Goal: Task Accomplishment & Management: Manage account settings

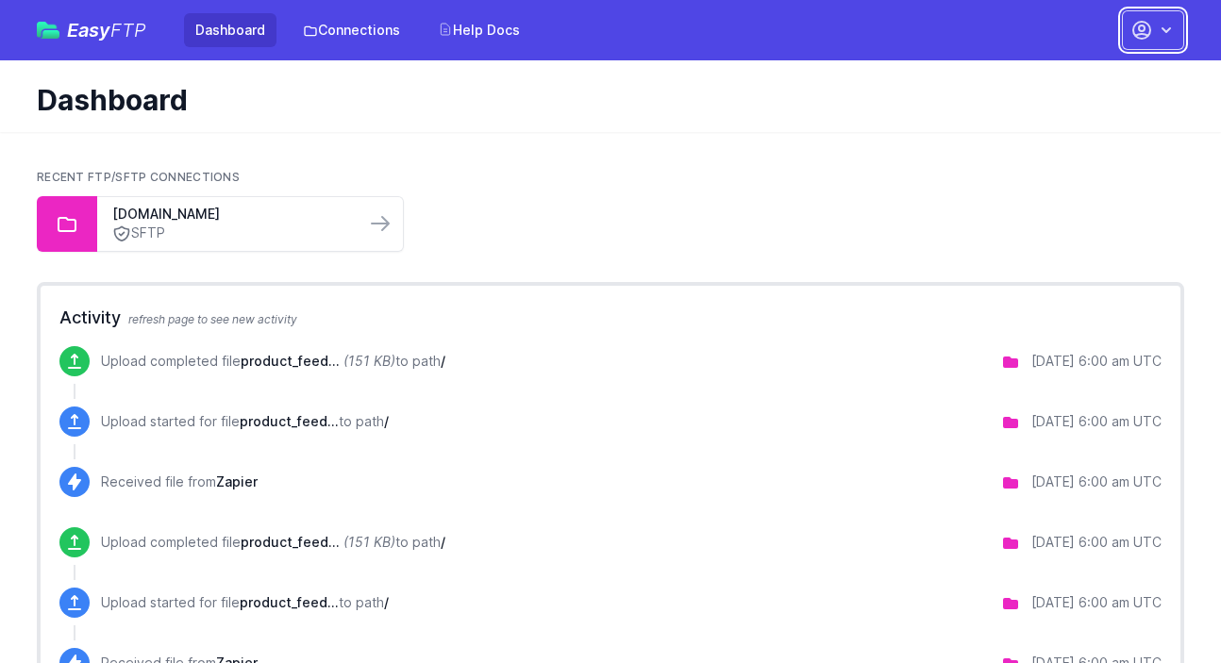
click at [1143, 30] on icon "button" at bounding box center [1141, 30] width 17 height 17
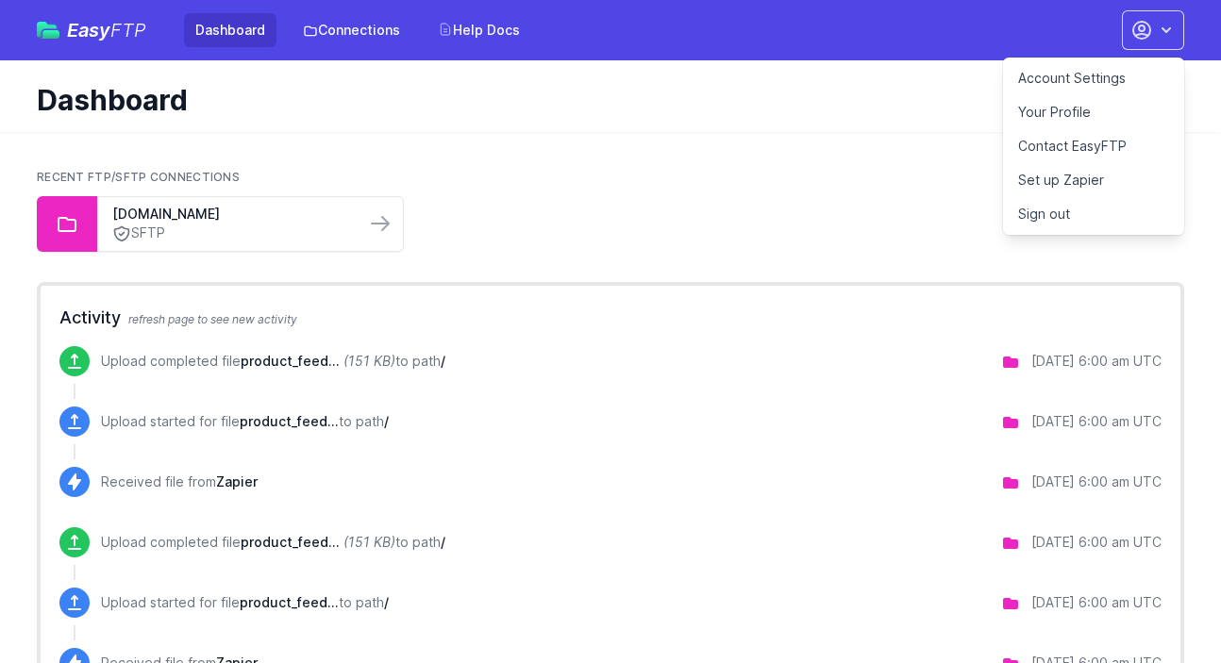
click at [1062, 80] on link "Account Settings" at bounding box center [1093, 78] width 181 height 34
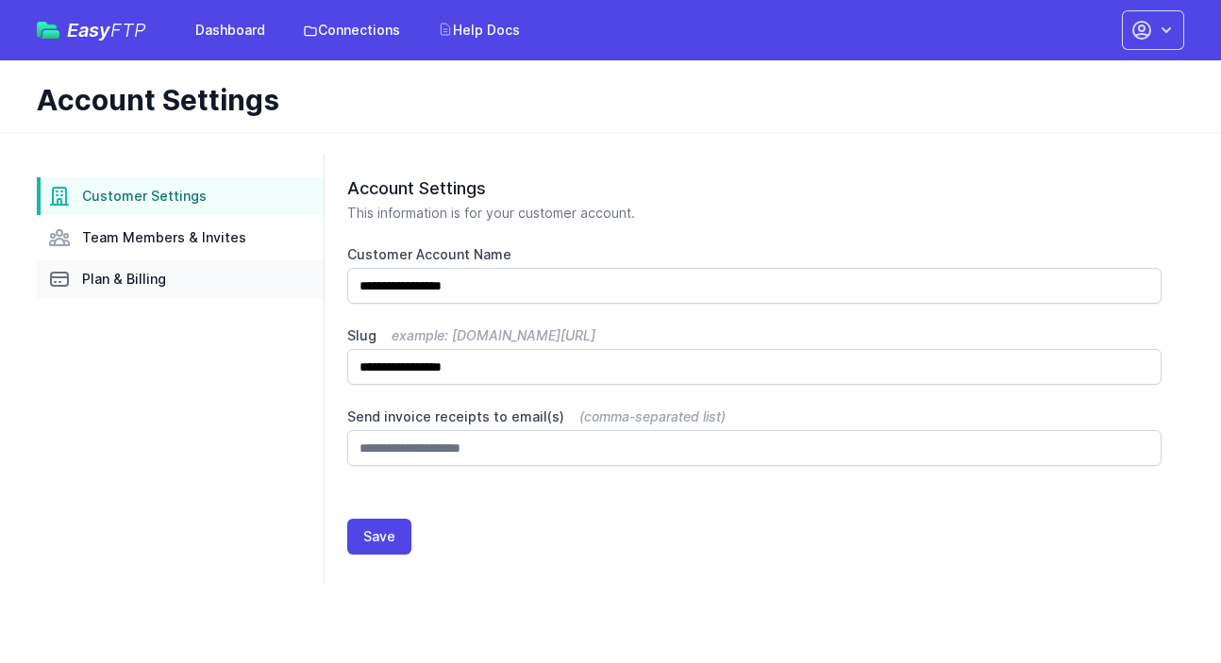
click at [127, 277] on span "Plan & Billing" at bounding box center [124, 279] width 84 height 19
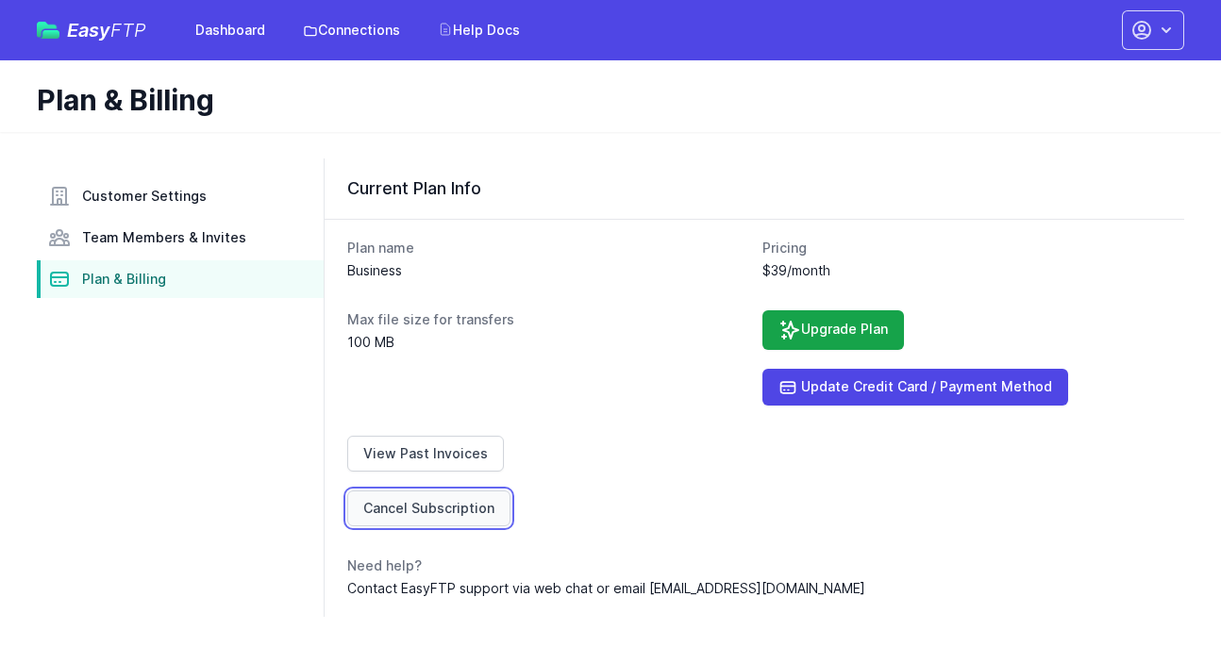
click at [430, 505] on link "Cancel Subscription" at bounding box center [428, 509] width 163 height 36
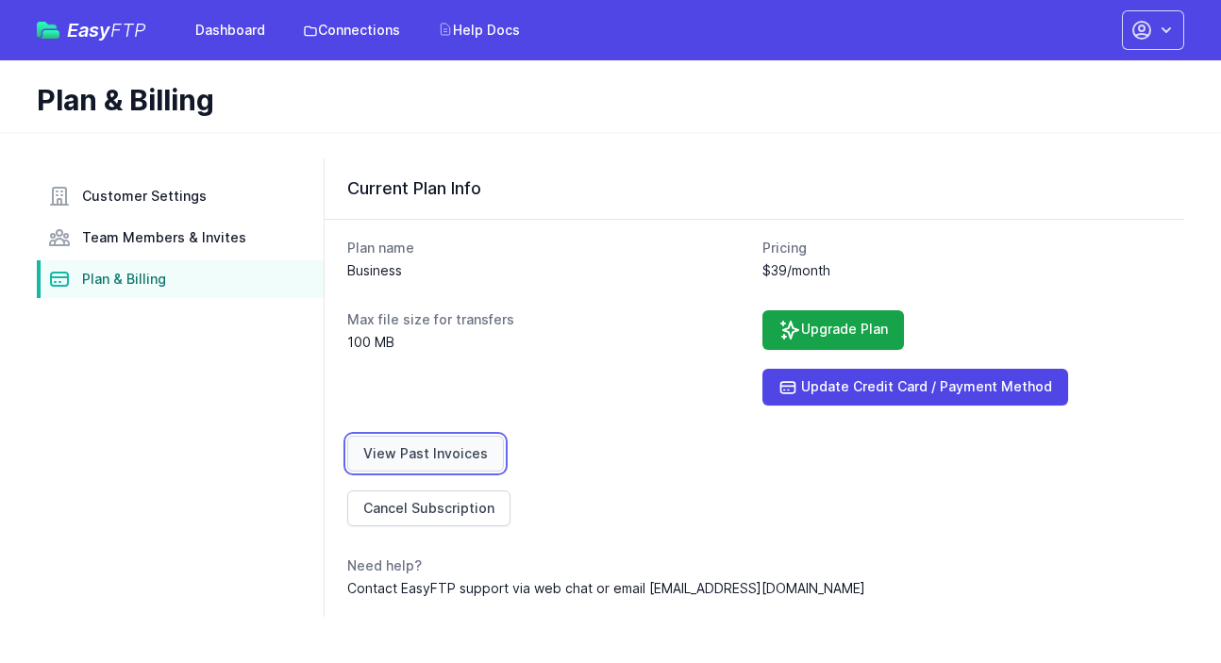
click at [416, 457] on link "View Past Invoices" at bounding box center [425, 454] width 157 height 36
